Goal: Information Seeking & Learning: Learn about a topic

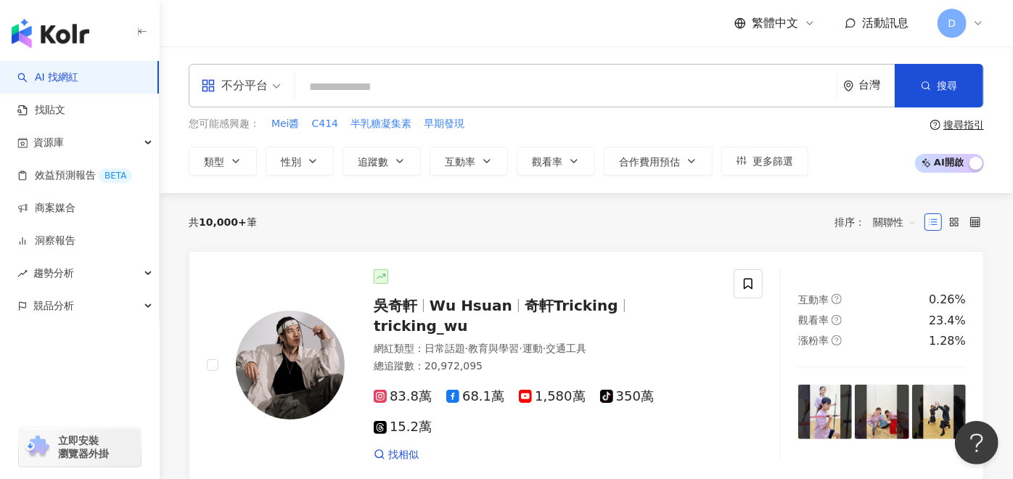
click at [460, 89] on input "search" at bounding box center [566, 87] width 530 height 28
type input "***"
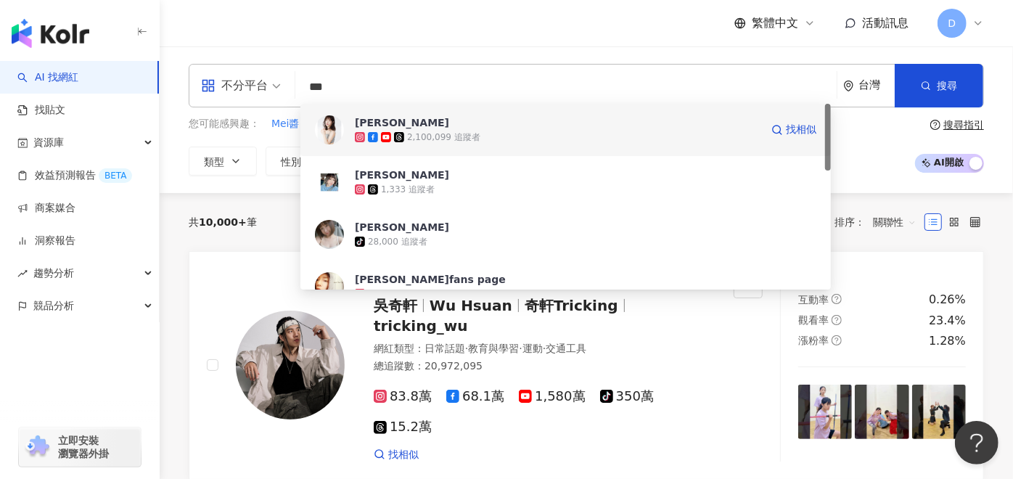
click at [485, 132] on div "2,100,099 追蹤者" at bounding box center [558, 137] width 406 height 15
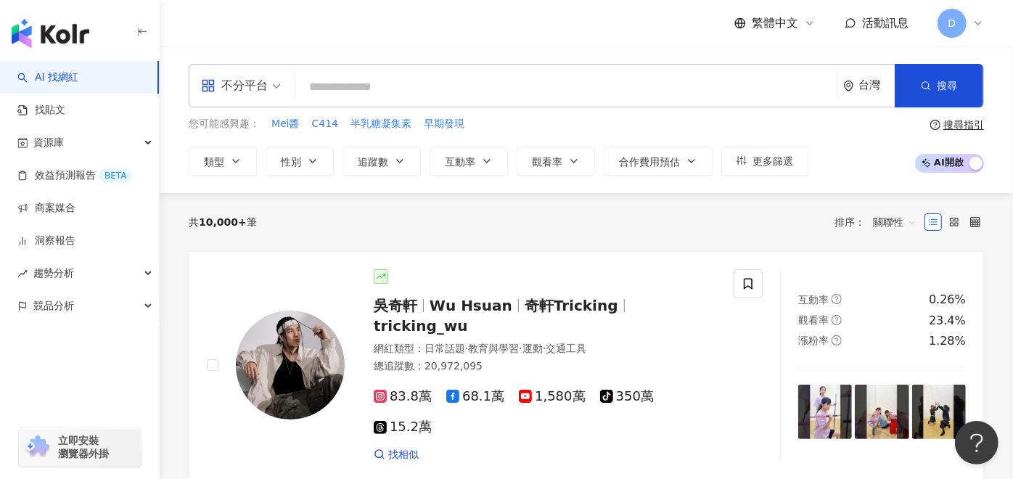
click at [388, 84] on input "search" at bounding box center [566, 87] width 530 height 28
paste input "**********"
type input "**********"
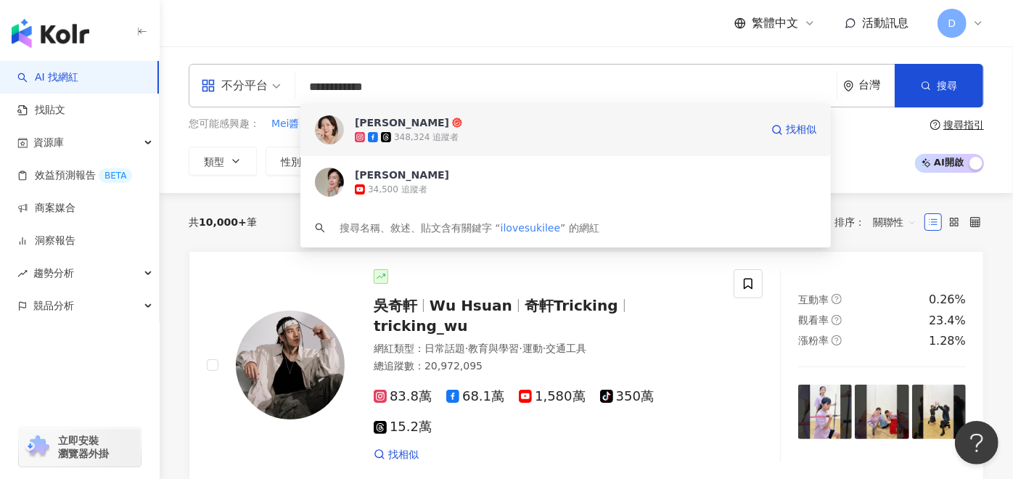
click at [412, 139] on div "348,324 追蹤者" at bounding box center [426, 137] width 65 height 12
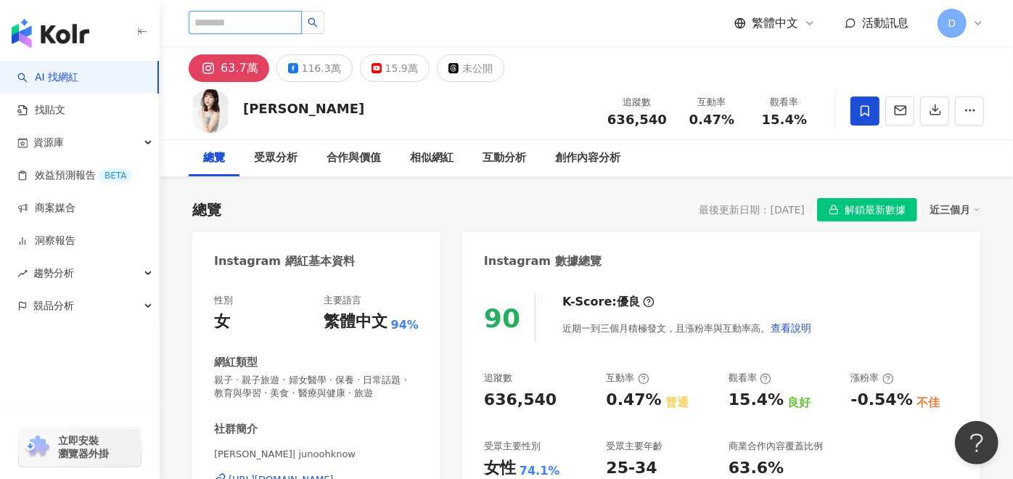
click at [282, 16] on input "search" at bounding box center [245, 22] width 113 height 23
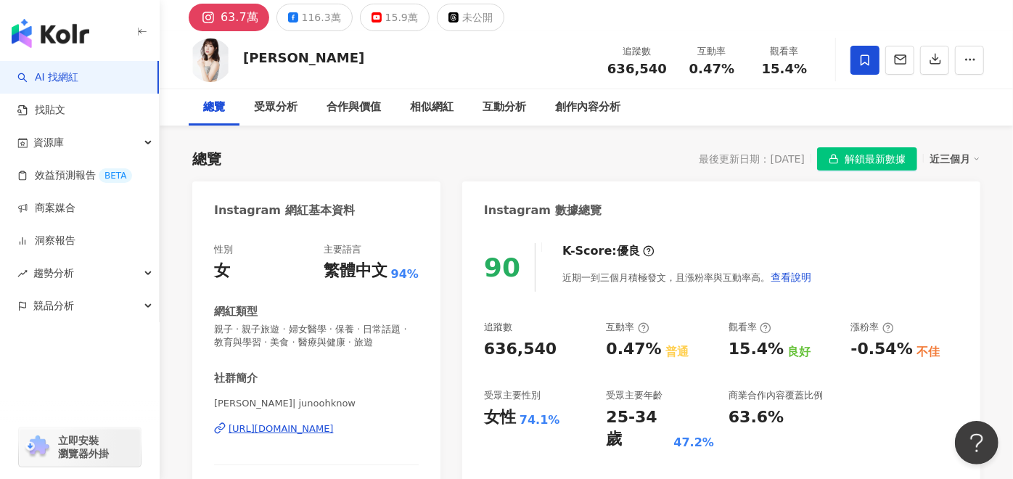
scroll to position [161, 0]
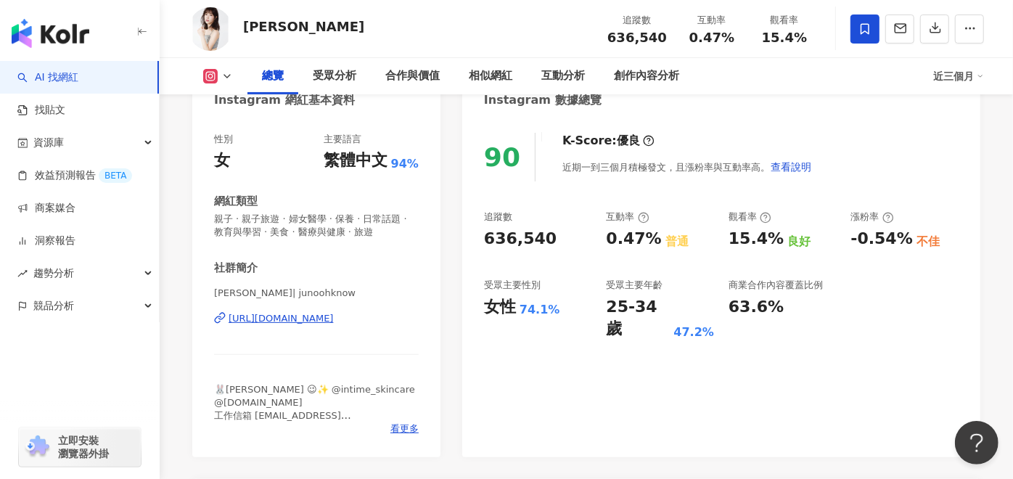
click at [292, 314] on div "https://www.instagram.com/junoohknow/" at bounding box center [281, 318] width 105 height 13
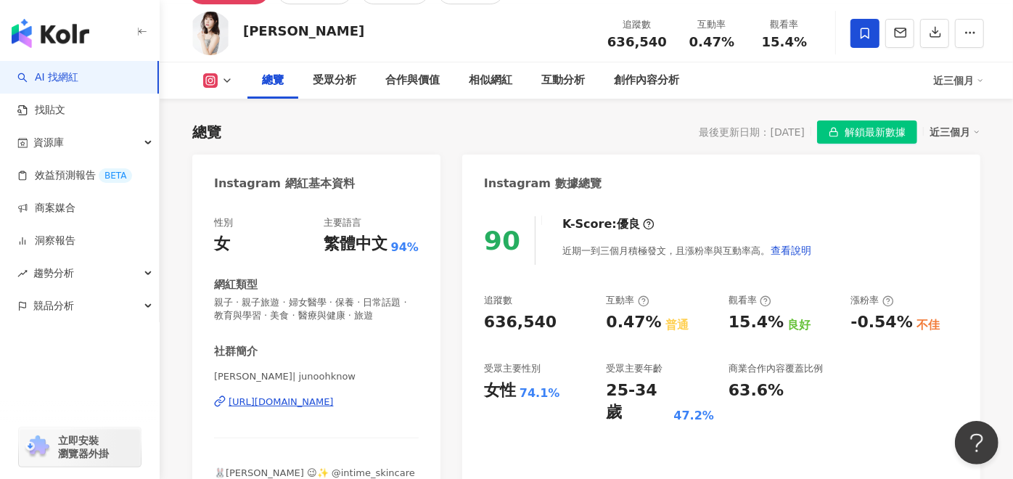
scroll to position [0, 0]
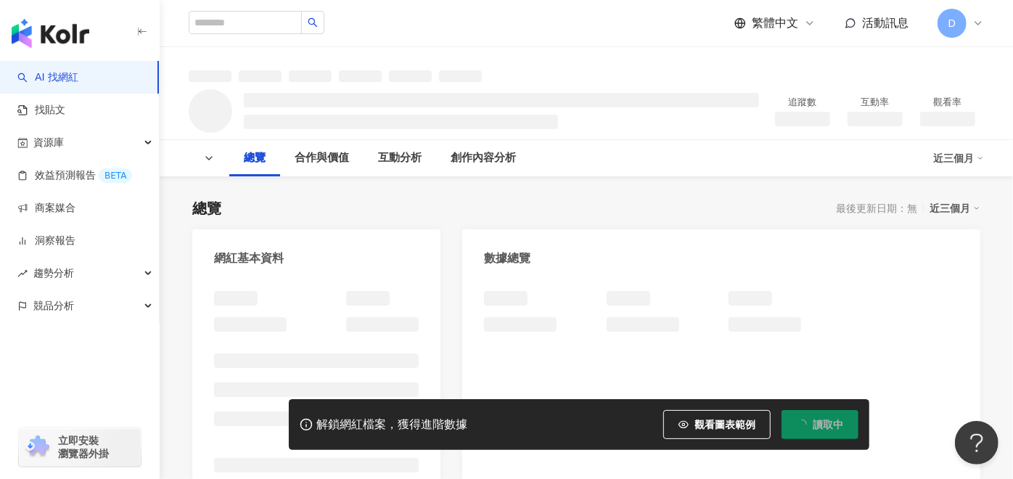
click at [823, 423] on span "讀取中" at bounding box center [828, 425] width 30 height 12
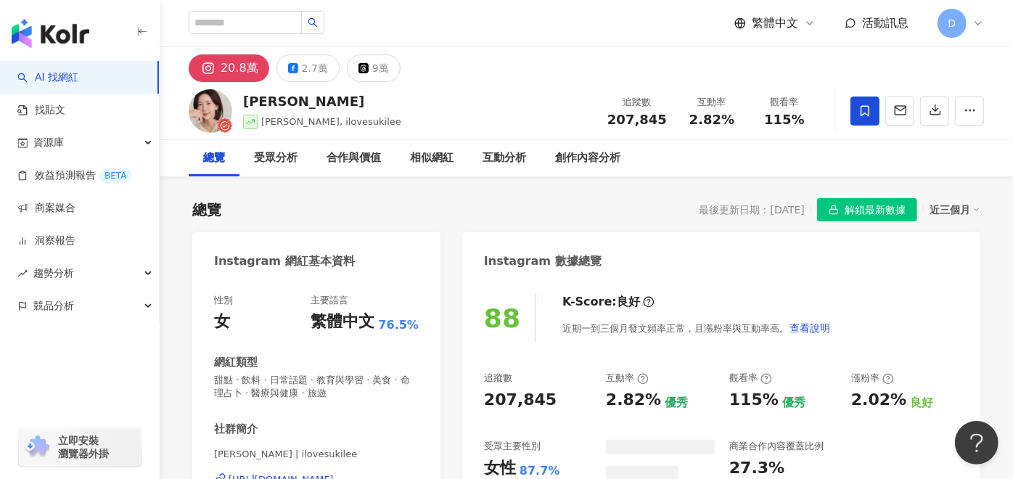
scroll to position [161, 0]
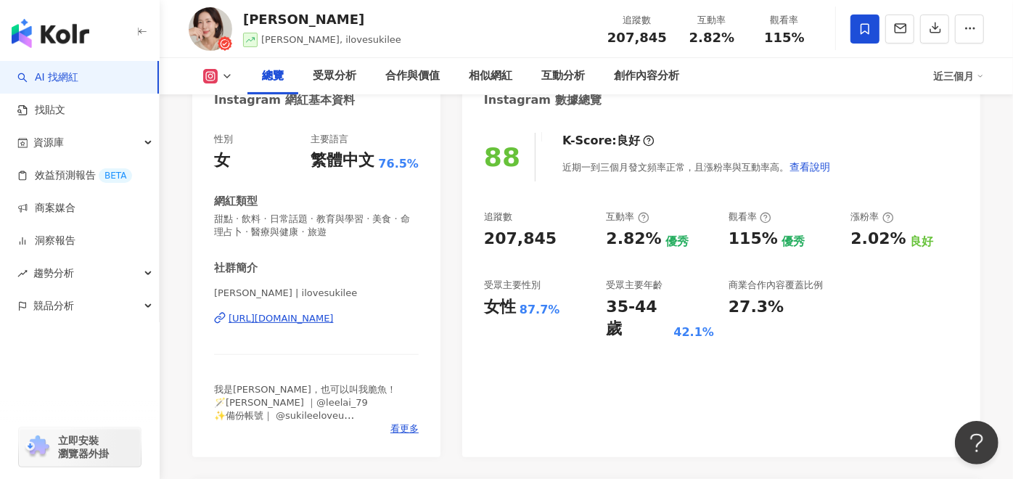
click at [802, 345] on div "88 K-Score : 良好 近期一到三個月發文頻率正常，且漲粉率與互動率高。 查看說明 追蹤數 207,845 互動率 2.82% 優秀 觀看率 115%…" at bounding box center [721, 287] width 518 height 339
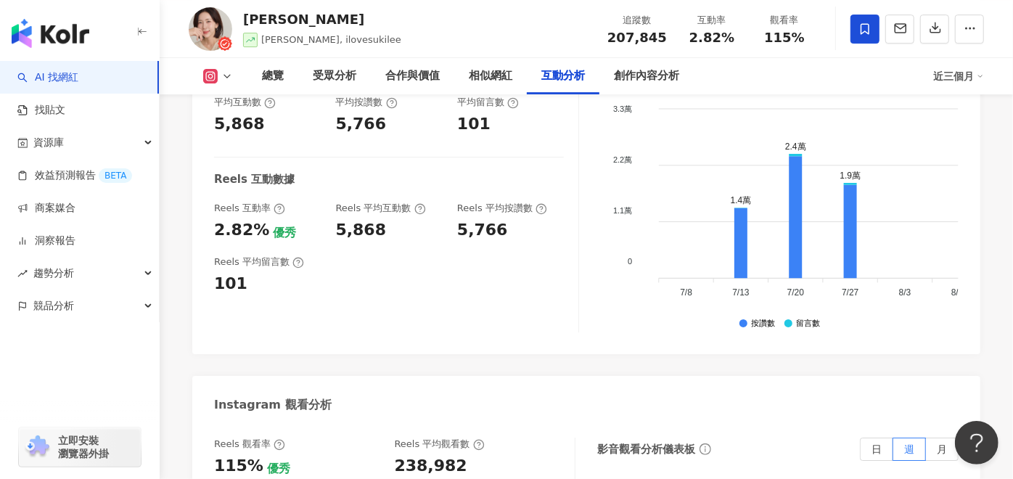
scroll to position [3146, 0]
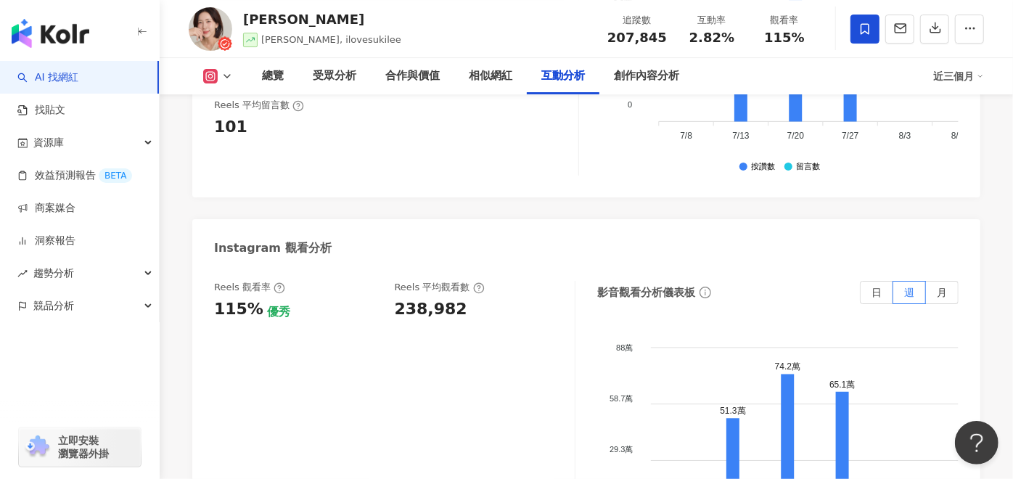
click at [417, 298] on div "238,982" at bounding box center [431, 309] width 73 height 23
copy div "238,982"
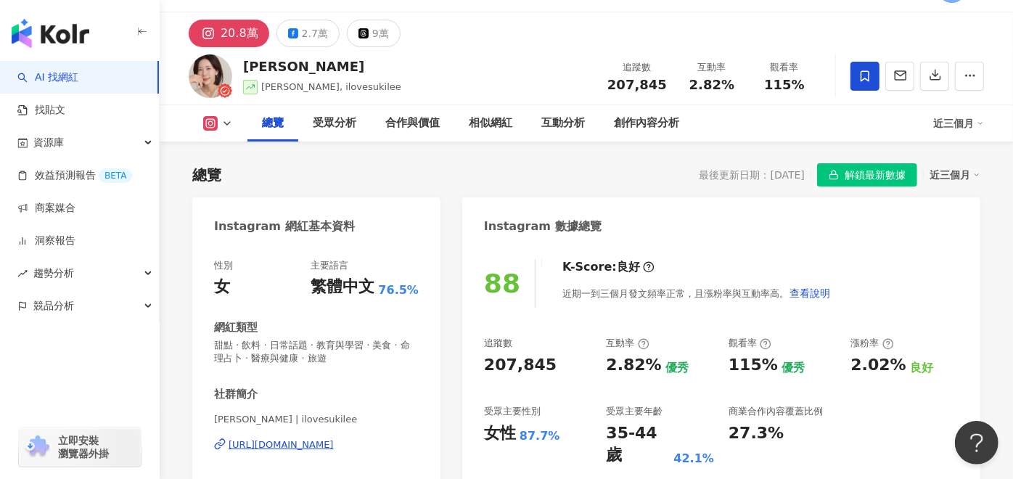
scroll to position [0, 0]
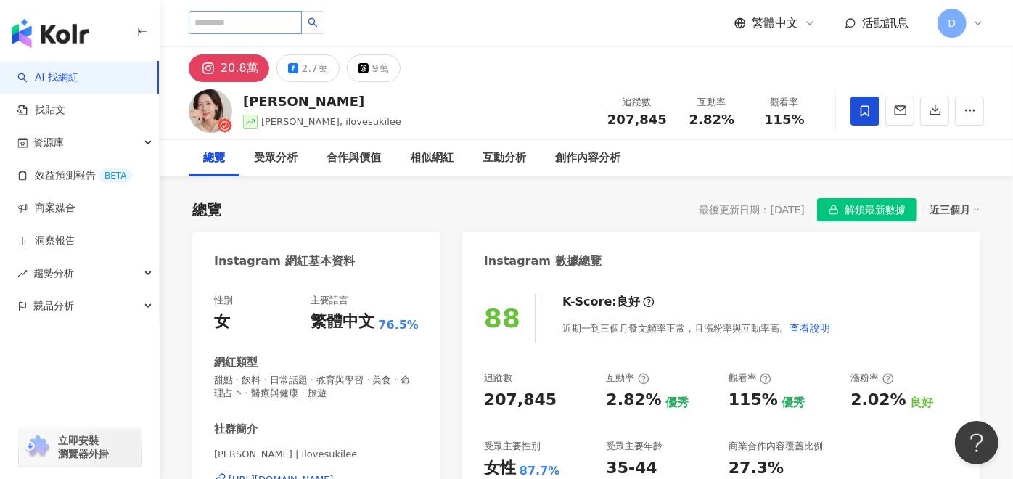
drag, startPoint x: 282, startPoint y: 10, endPoint x: 282, endPoint y: 19, distance: 8.7
click at [282, 10] on div "繁體中文 活動訊息 D" at bounding box center [587, 23] width 796 height 46
click at [282, 19] on input "search" at bounding box center [245, 22] width 113 height 23
paste input "**********"
type input "**********"
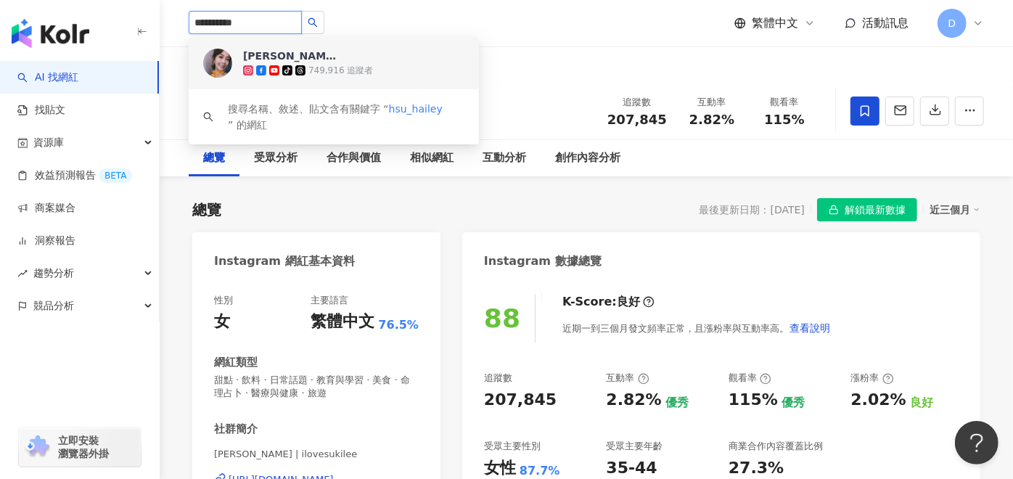
click at [313, 68] on div "749,916 追蹤者" at bounding box center [341, 71] width 65 height 12
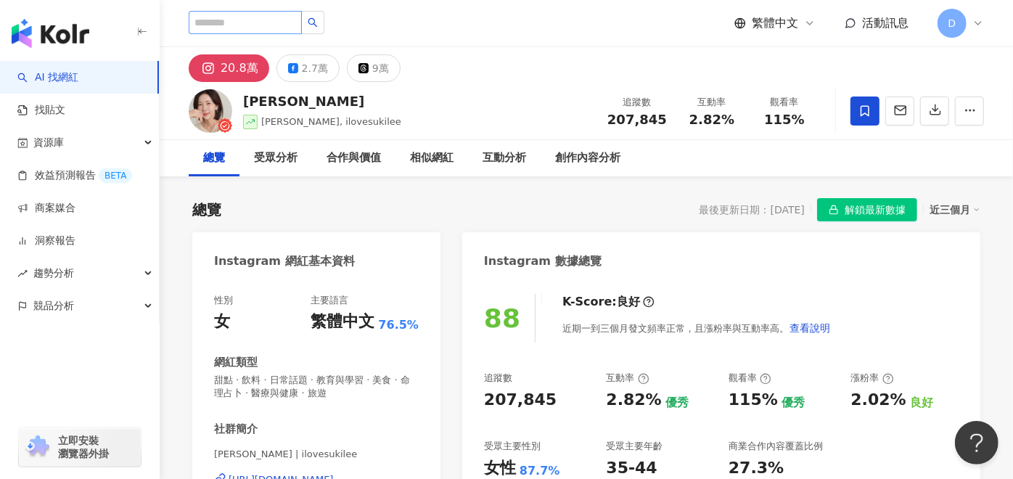
click at [278, 4] on div "徐海莉 Hailey tiktok-icon 749,916 追蹤者 搜尋名稱、敘述、貼文含有關鍵字 “ hsu_hailey ” 的網紅 繁體中文 活動訊息…" at bounding box center [587, 23] width 796 height 46
click at [282, 15] on input "search" at bounding box center [245, 22] width 113 height 23
paste input "**********"
type input "**********"
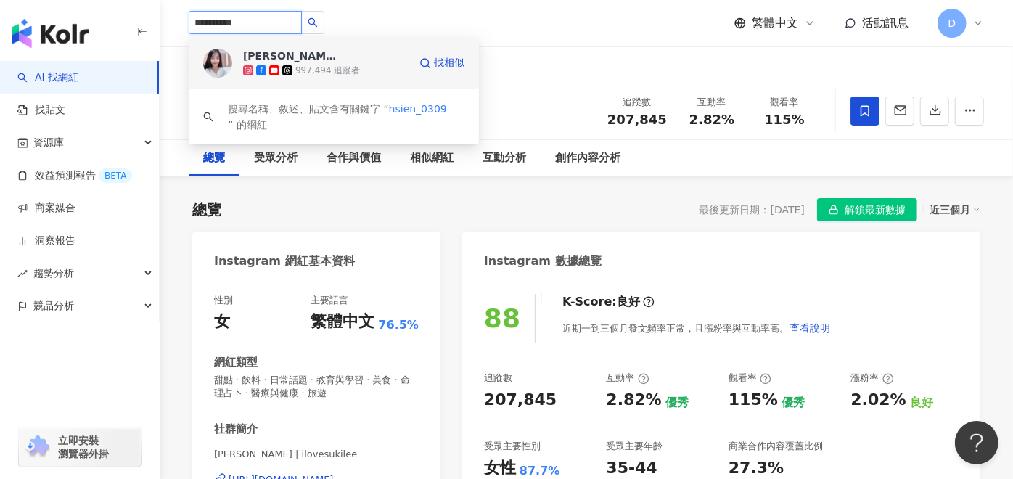
click at [344, 52] on div "黃瑜嫻 997,494 追蹤者" at bounding box center [326, 63] width 166 height 29
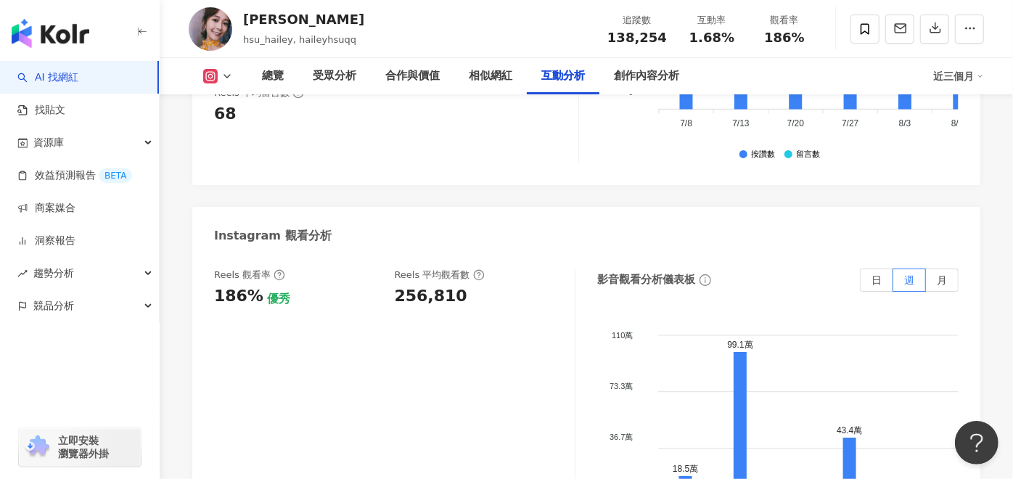
scroll to position [3226, 0]
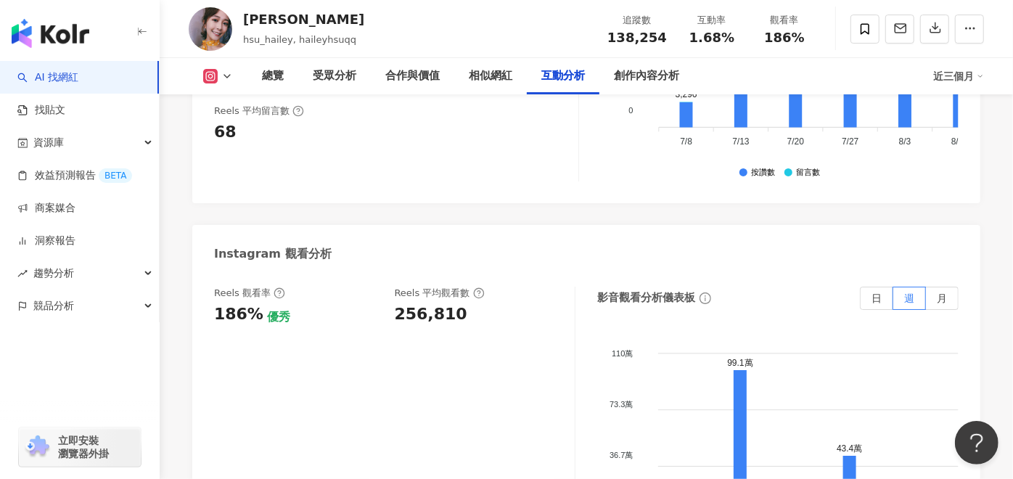
click at [440, 303] on div "256,810" at bounding box center [431, 314] width 73 height 23
copy div "256,810"
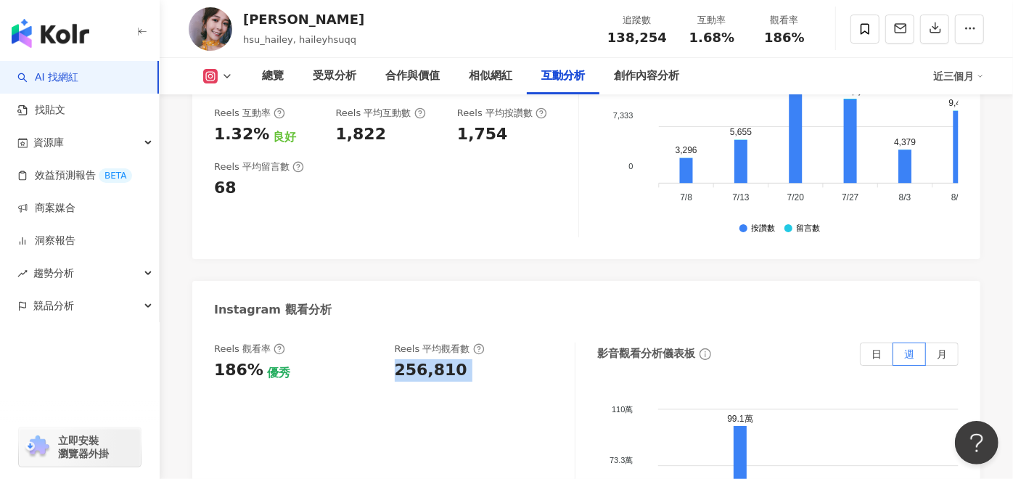
scroll to position [3146, 0]
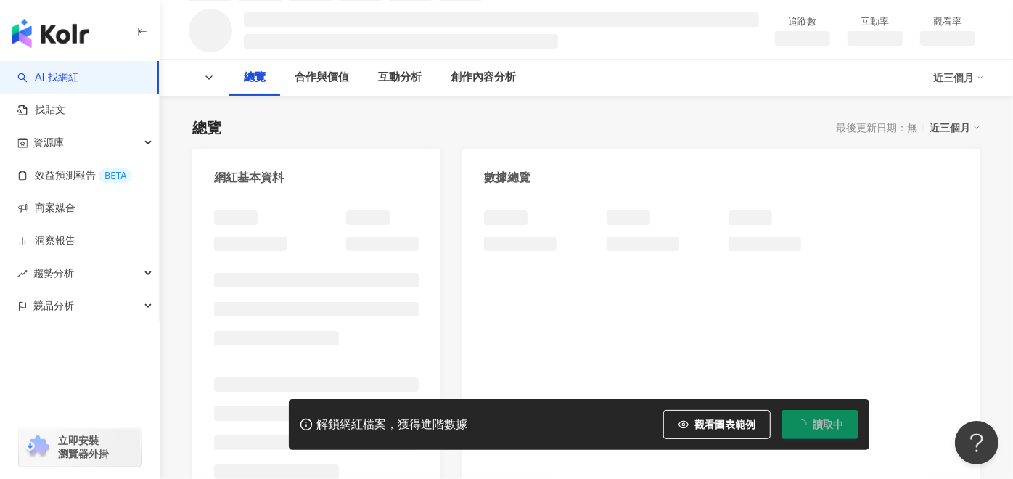
click at [828, 427] on span "讀取中" at bounding box center [828, 425] width 30 height 12
click at [828, 427] on div at bounding box center [721, 353] width 518 height 315
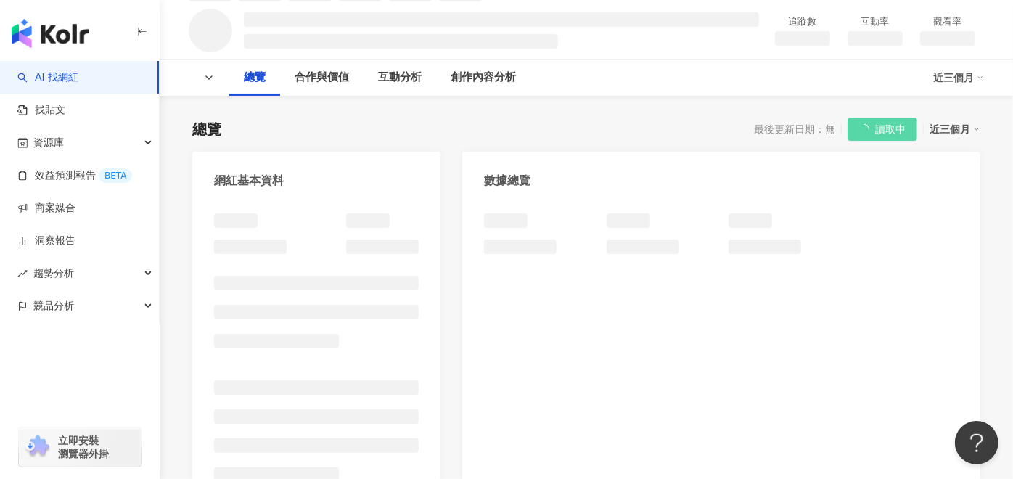
click at [828, 427] on div at bounding box center [721, 356] width 518 height 315
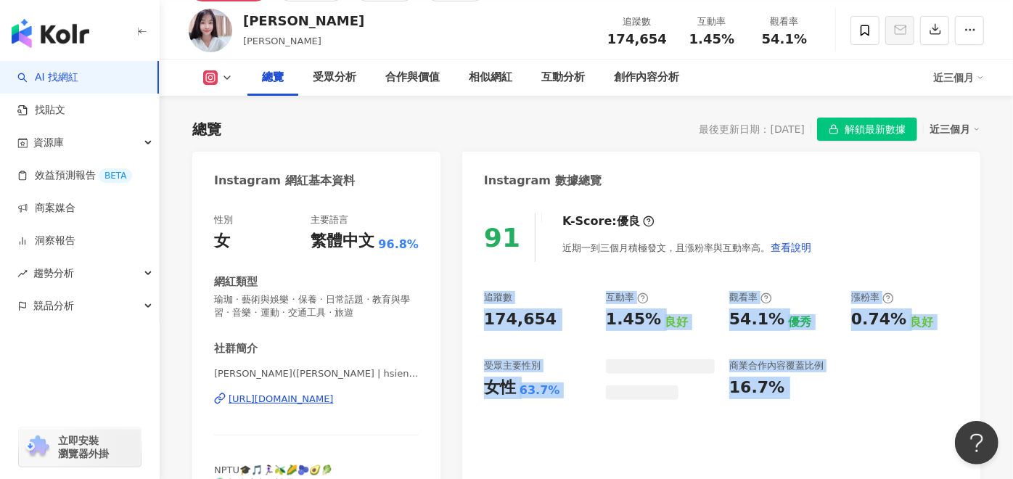
click at [873, 232] on div "91 K-Score : 優良 近期一到三個月積極發文，且漲粉率與互動率高。 查看說明" at bounding box center [721, 237] width 475 height 49
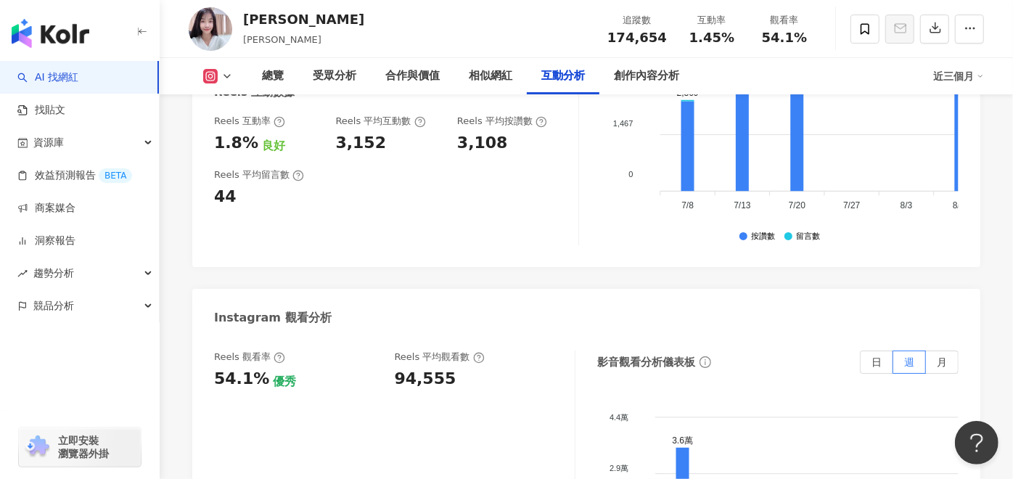
scroll to position [3307, 0]
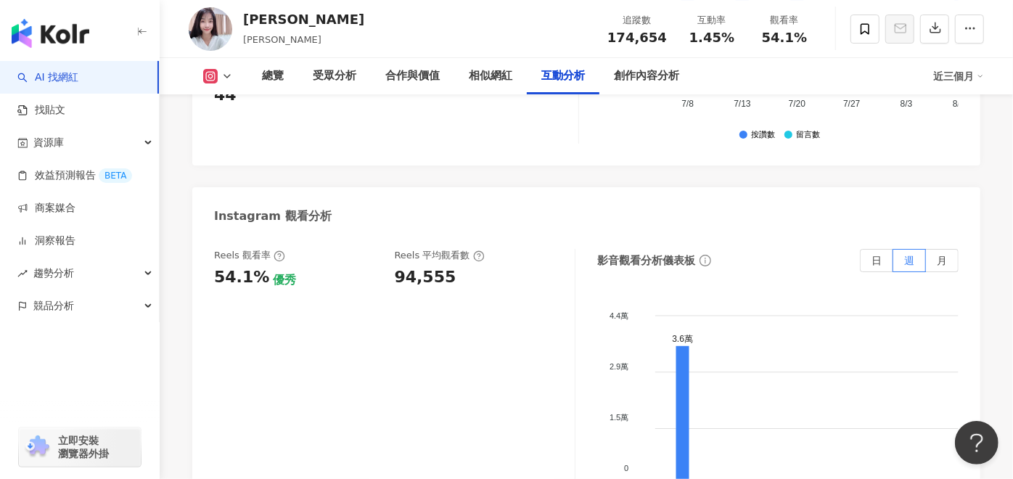
click at [435, 266] on div "94,555" at bounding box center [426, 277] width 62 height 23
copy div "94,555"
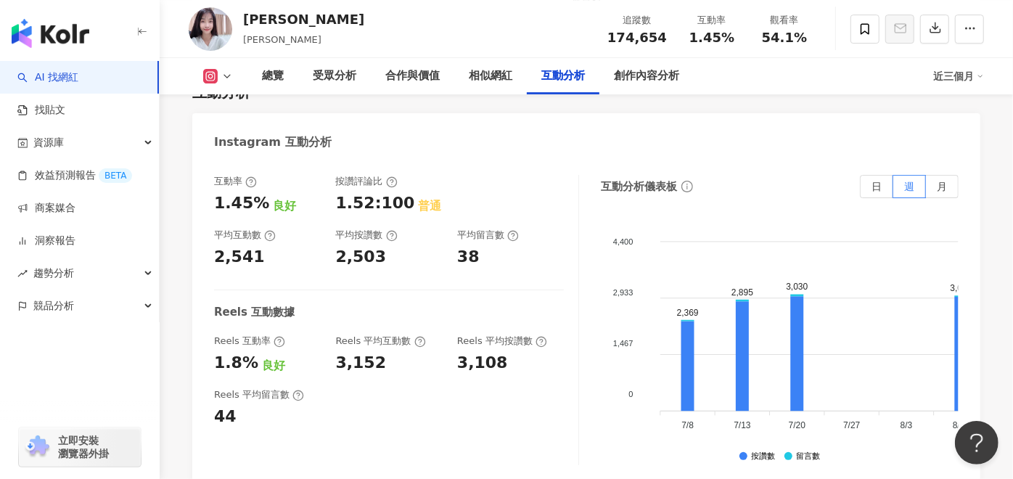
scroll to position [2985, 0]
